Goal: Transaction & Acquisition: Purchase product/service

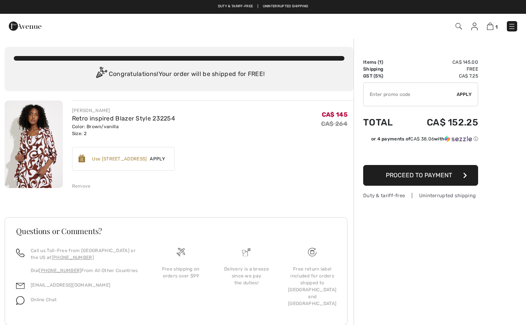
click at [76, 187] on div "Remove" at bounding box center [81, 185] width 19 height 7
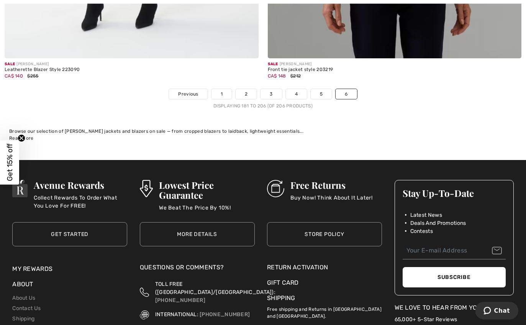
scroll to position [5543, 0]
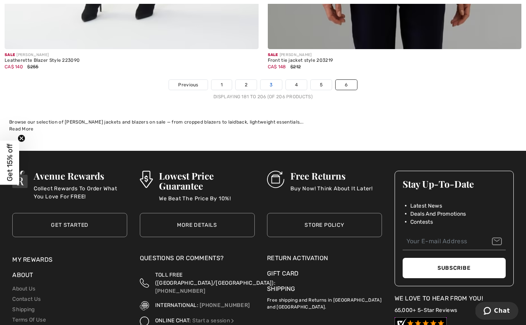
click at [269, 81] on link "3" at bounding box center [271, 85] width 21 height 10
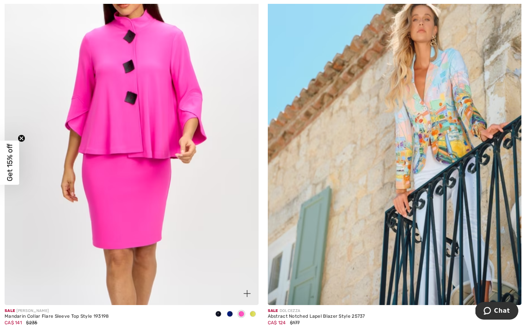
scroll to position [1408, 0]
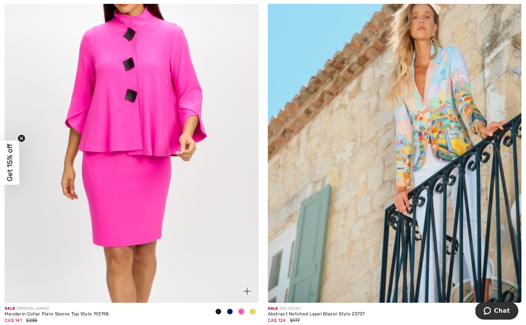
click at [143, 135] on img at bounding box center [132, 112] width 254 height 381
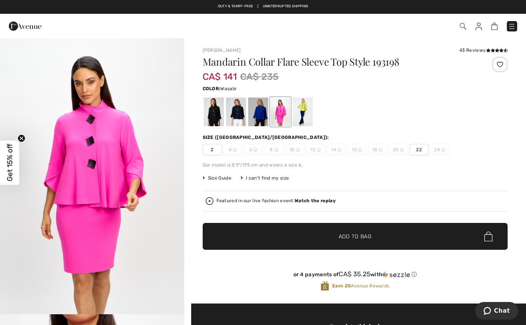
click at [305, 111] on div at bounding box center [303, 111] width 20 height 29
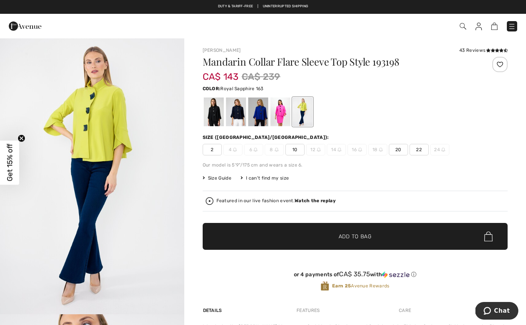
click at [260, 112] on div at bounding box center [258, 111] width 20 height 29
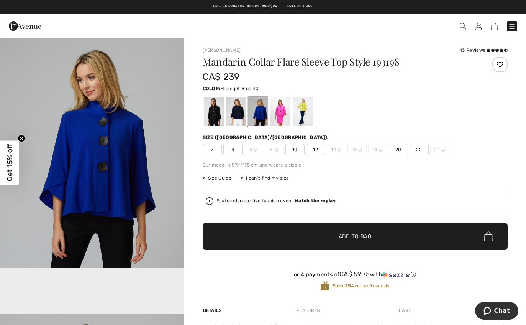
click at [240, 116] on div at bounding box center [236, 111] width 20 height 29
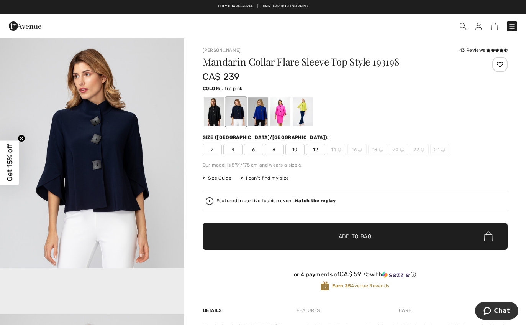
click at [283, 115] on div at bounding box center [280, 111] width 20 height 29
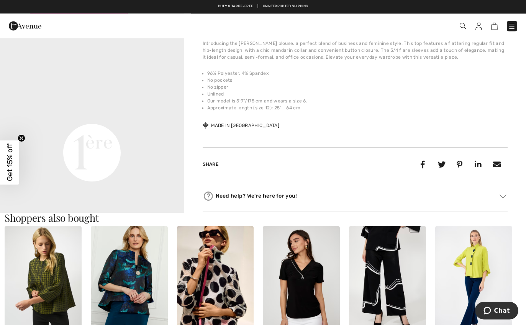
scroll to position [576, 0]
click at [80, 106] on video "Your browser does not support the video tag." at bounding box center [92, 60] width 184 height 92
click at [97, 106] on video "Your browser does not support the video tag." at bounding box center [92, 60] width 184 height 92
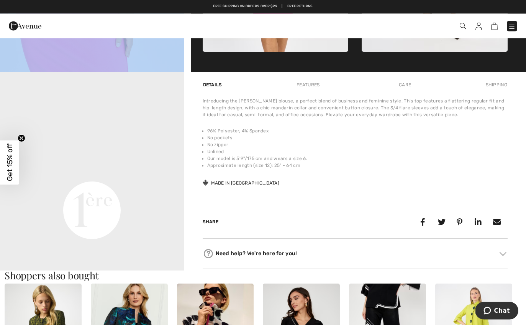
scroll to position [509, 0]
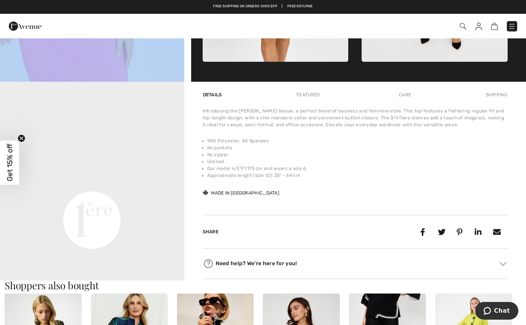
click at [480, 27] on img at bounding box center [479, 27] width 7 height 8
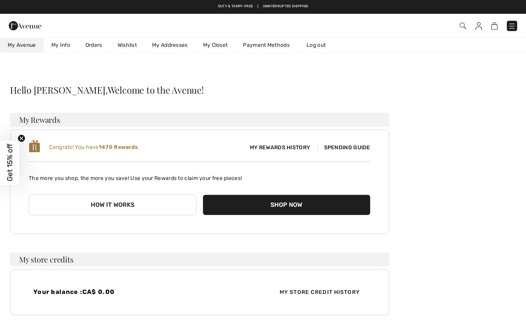
click at [128, 48] on link "Wishlist" at bounding box center [127, 45] width 35 height 14
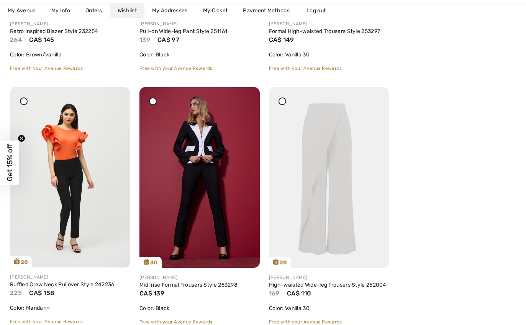
scroll to position [582, 0]
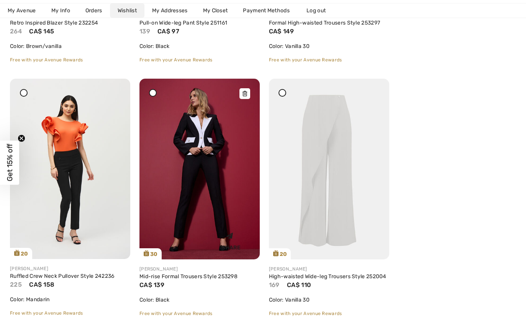
click at [197, 174] on img at bounding box center [200, 169] width 120 height 181
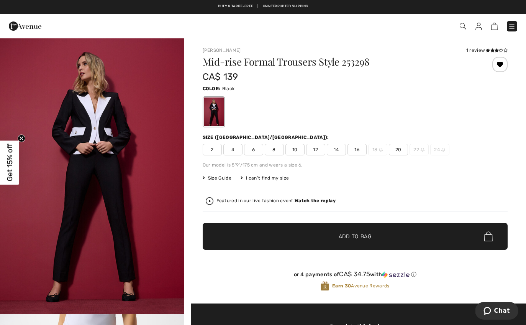
click at [291, 147] on span "10" at bounding box center [295, 150] width 19 height 12
click at [275, 234] on span "✔ Added to Bag Add to Bag" at bounding box center [355, 236] width 305 height 27
click at [490, 26] on img at bounding box center [490, 26] width 7 height 7
